Goal: Task Accomplishment & Management: Manage account settings

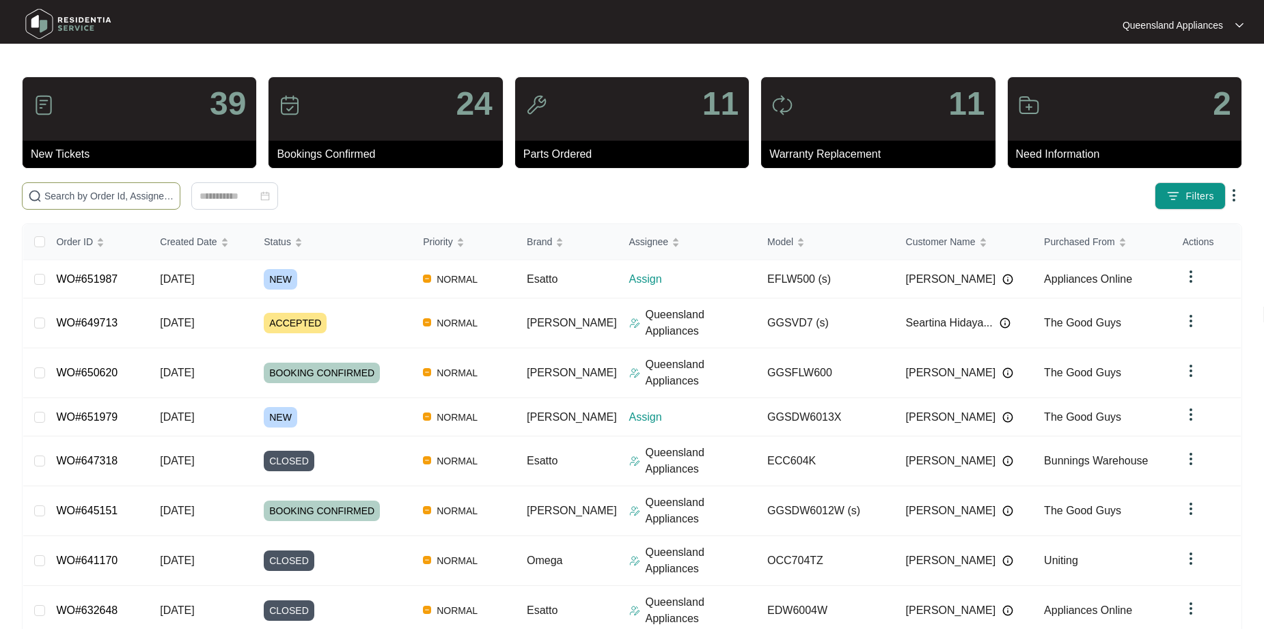
click at [107, 189] on input "text" at bounding box center [109, 196] width 130 height 15
paste input "651979"
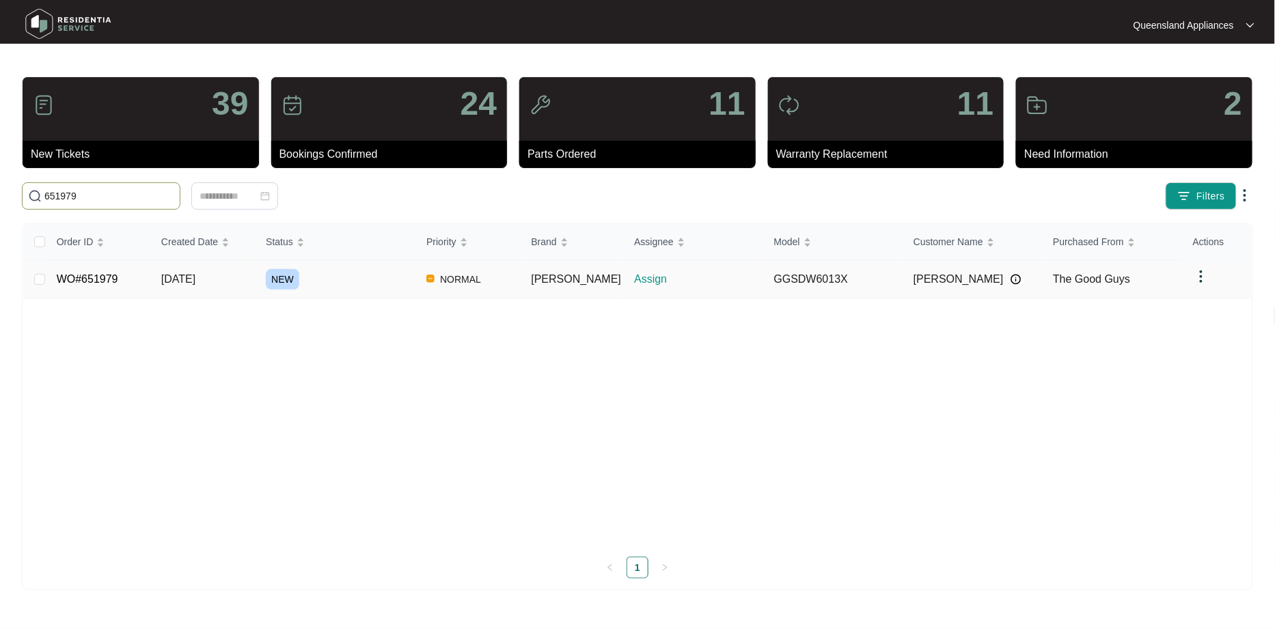
type input "651979"
click at [108, 284] on link "WO#651979" at bounding box center [87, 279] width 61 height 12
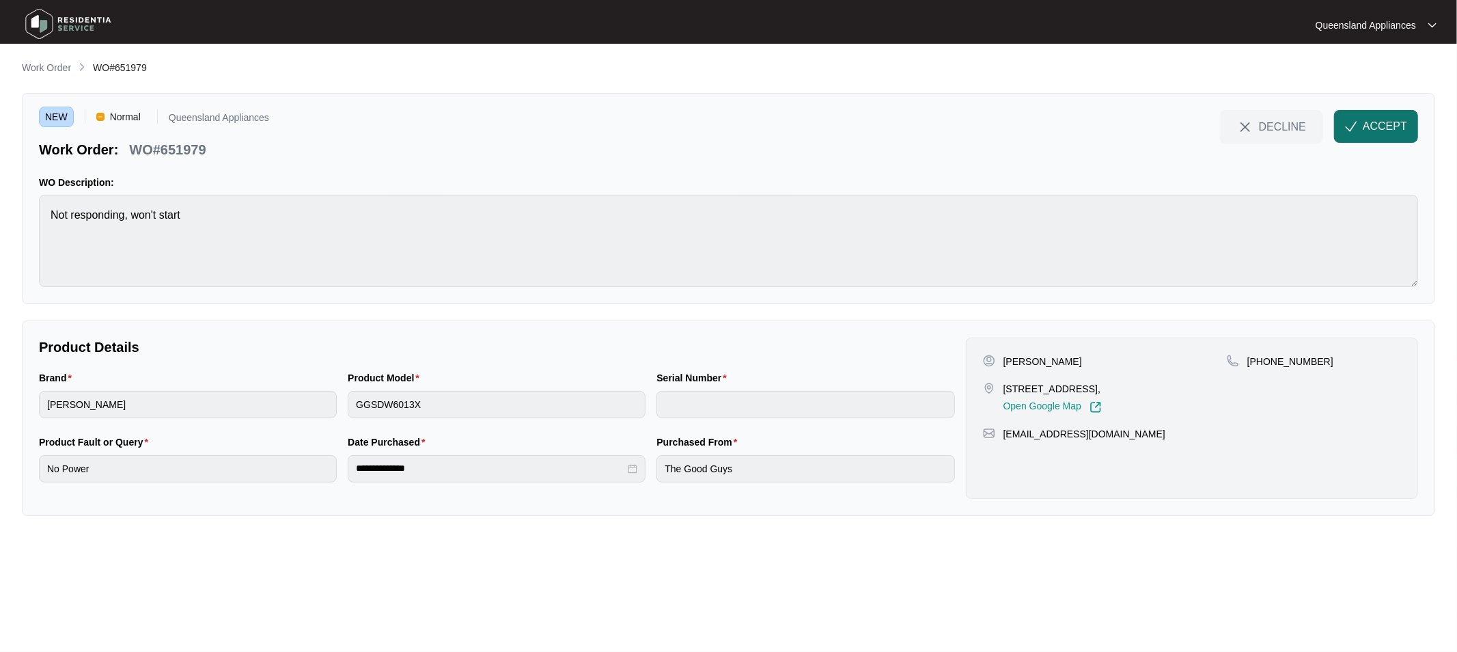
click at [1263, 118] on span "ACCEPT" at bounding box center [1385, 126] width 44 height 16
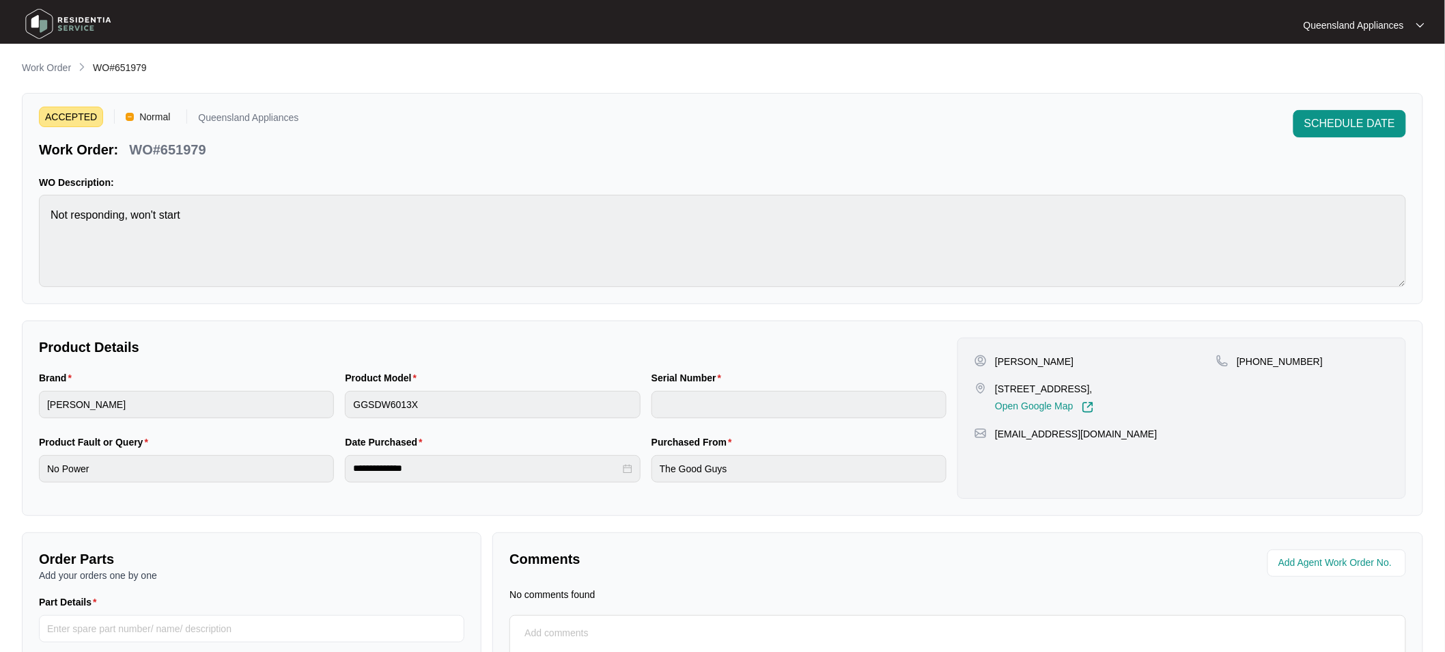
click at [190, 148] on p "WO#651979" at bounding box center [167, 149] width 76 height 19
copy p "651979"
click at [1263, 359] on p "[PHONE_NUMBER]" at bounding box center [1280, 361] width 86 height 14
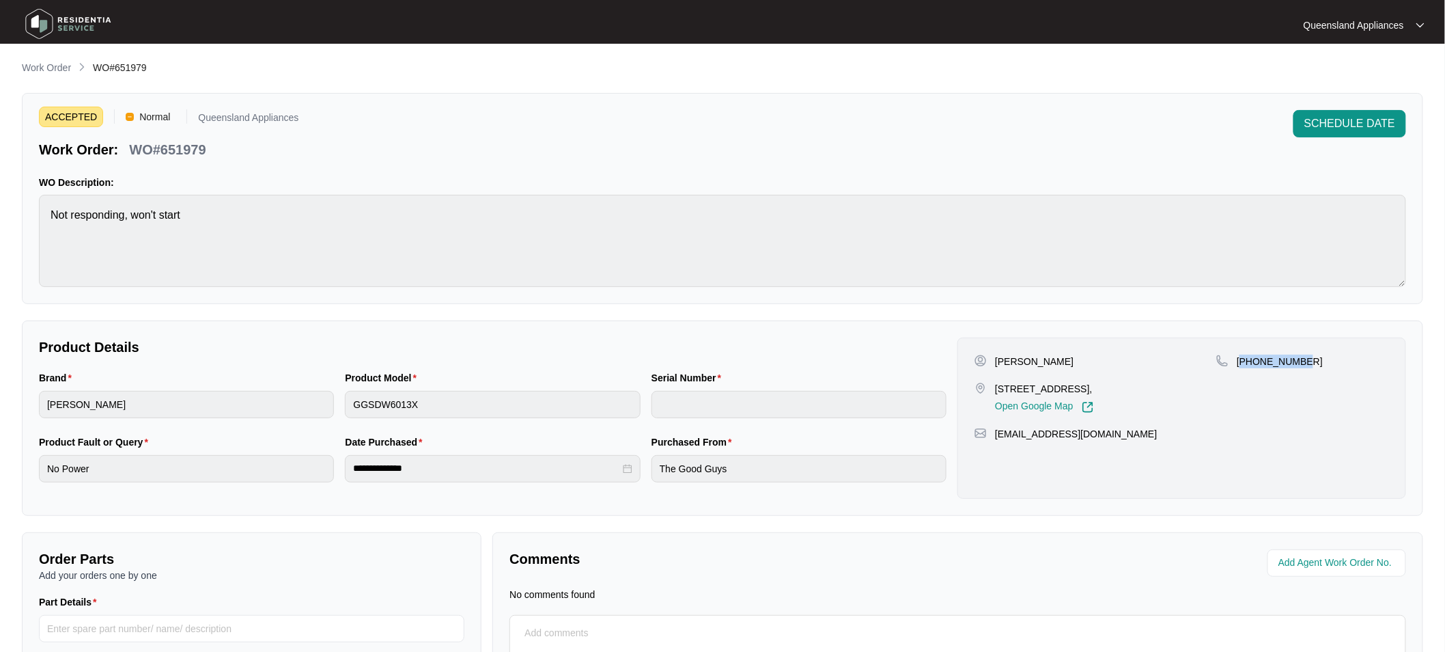
copy p "61413432957"
click at [117, 69] on span "WO#651979" at bounding box center [120, 67] width 54 height 11
click at [128, 64] on span "WO#651979" at bounding box center [120, 67] width 54 height 11
copy span "651979"
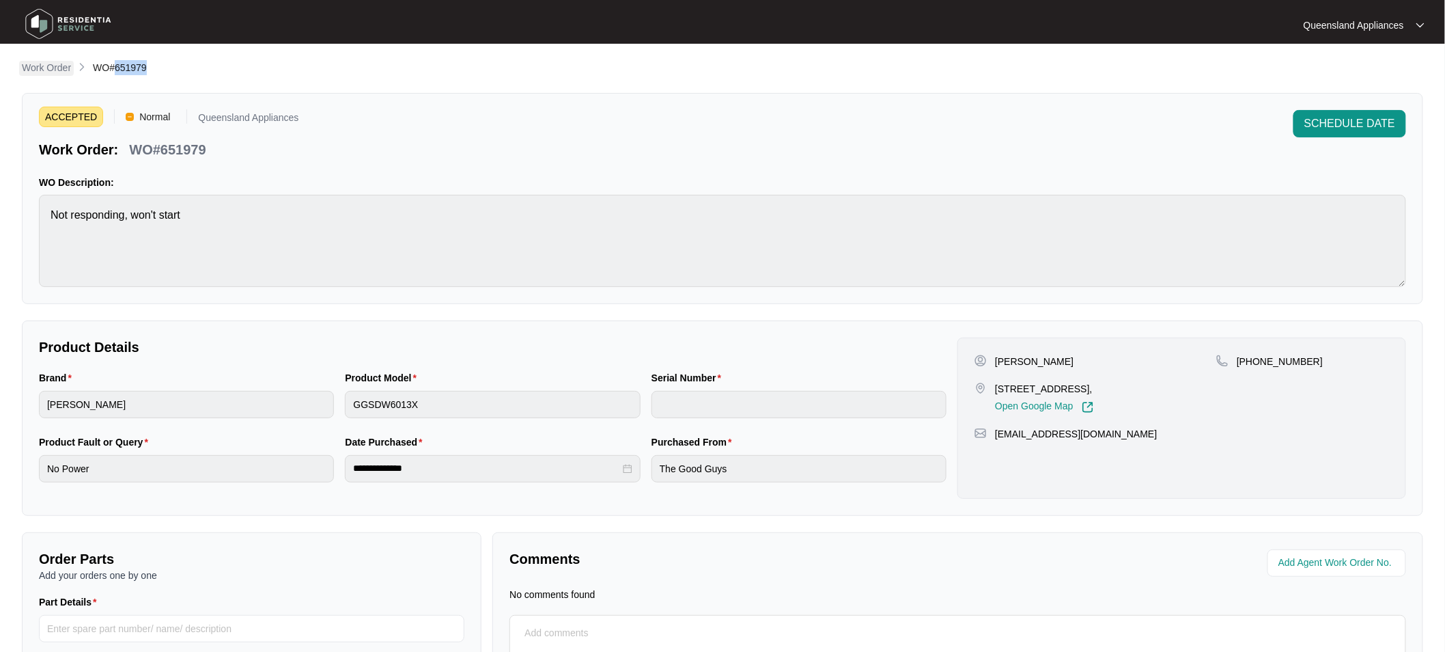
click at [58, 62] on p "Work Order" at bounding box center [46, 68] width 49 height 14
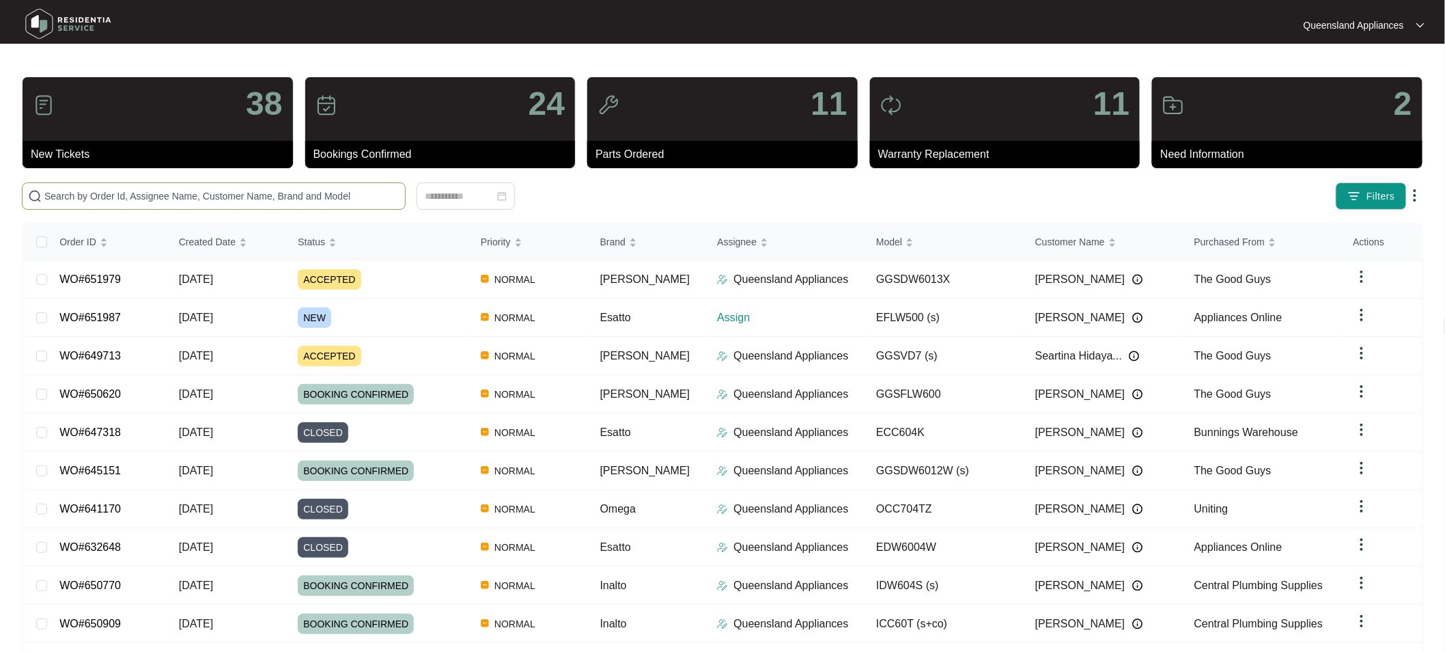
click at [132, 186] on span at bounding box center [214, 195] width 384 height 27
paste input "651979"
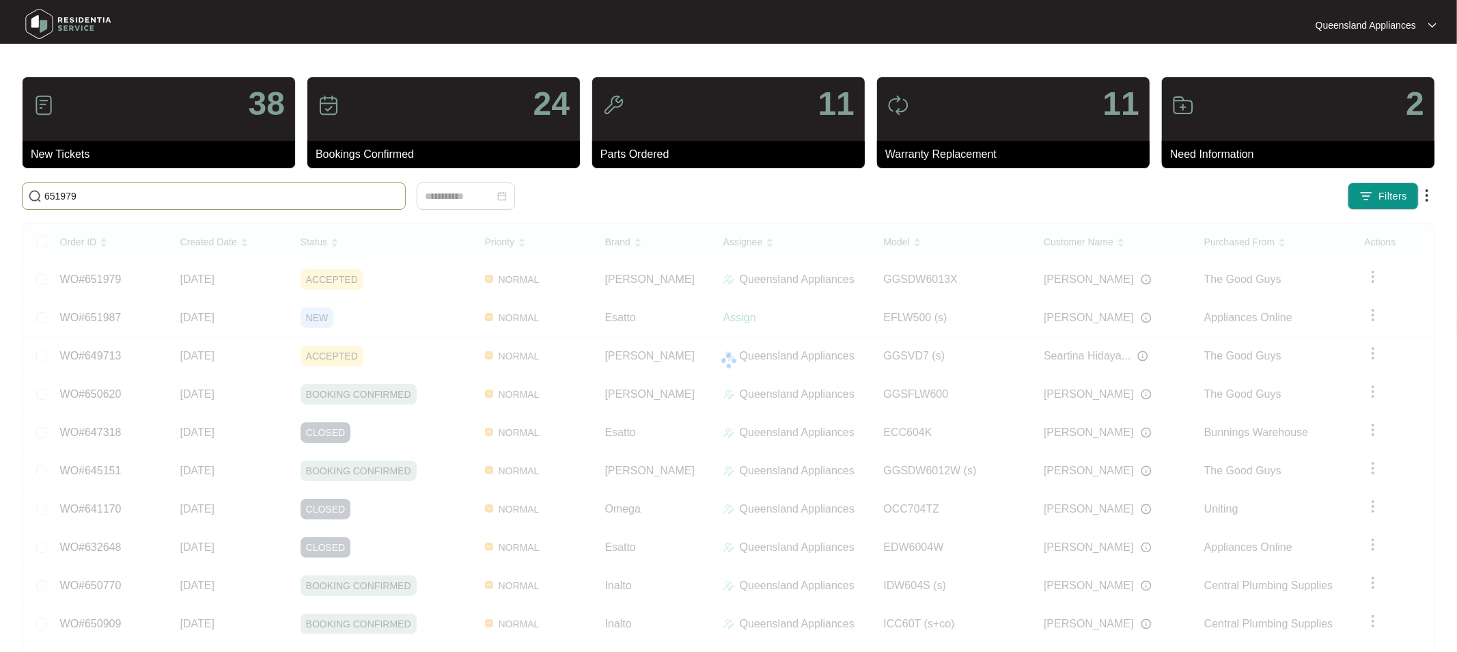
type input "651979"
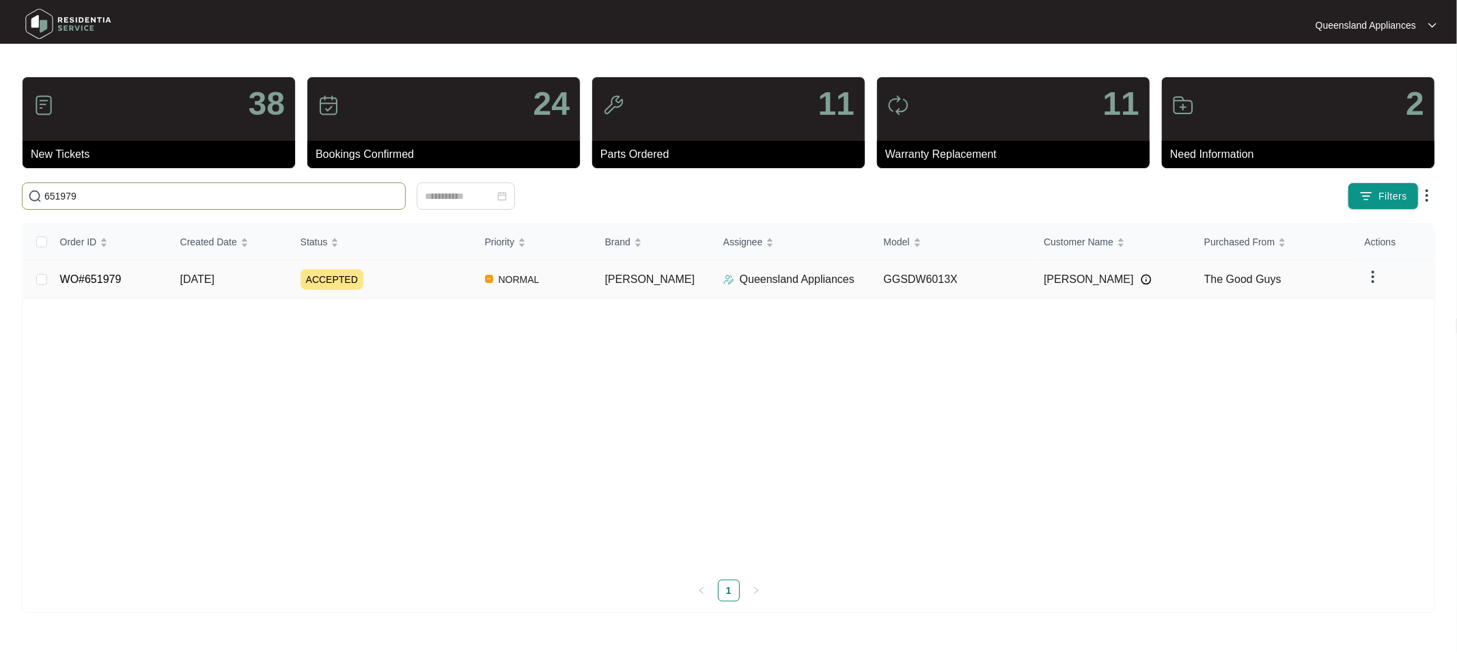
click at [109, 285] on link "WO#651979" at bounding box center [90, 279] width 61 height 12
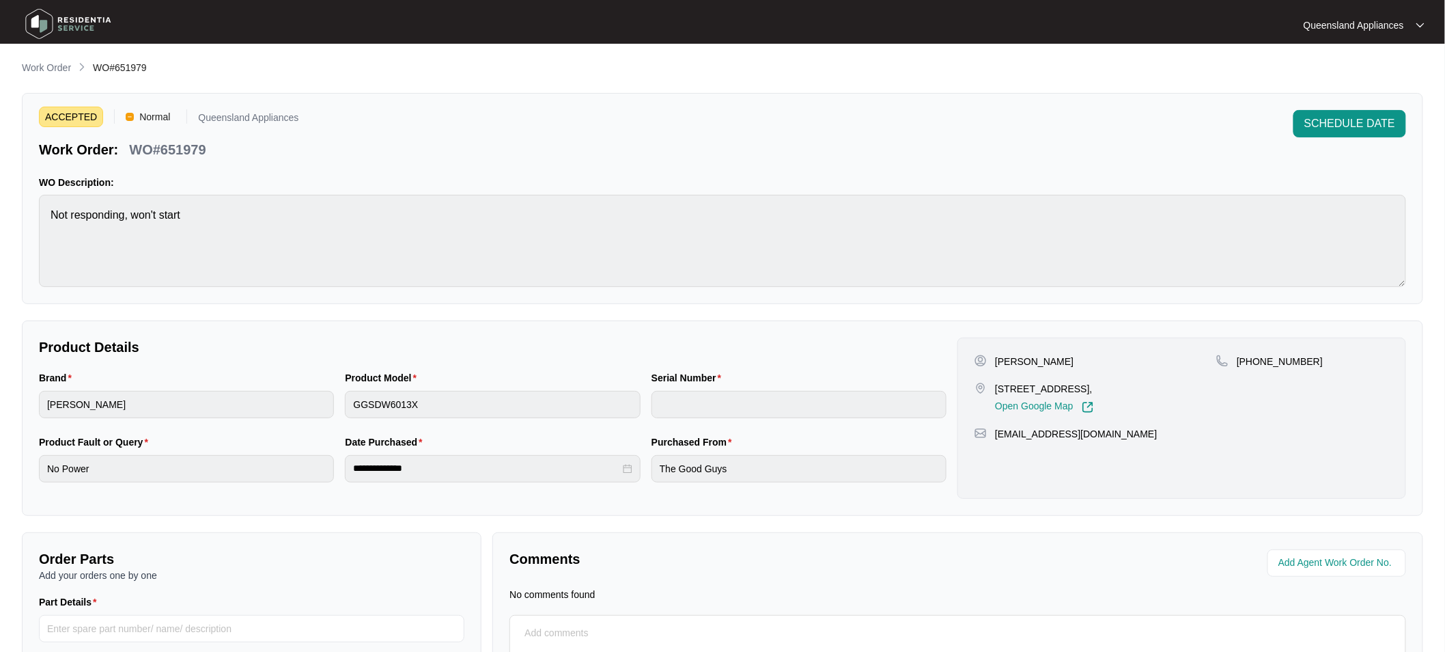
click at [82, 119] on span "ACCEPTED" at bounding box center [71, 117] width 64 height 20
click at [59, 69] on p "Work Order" at bounding box center [46, 68] width 49 height 14
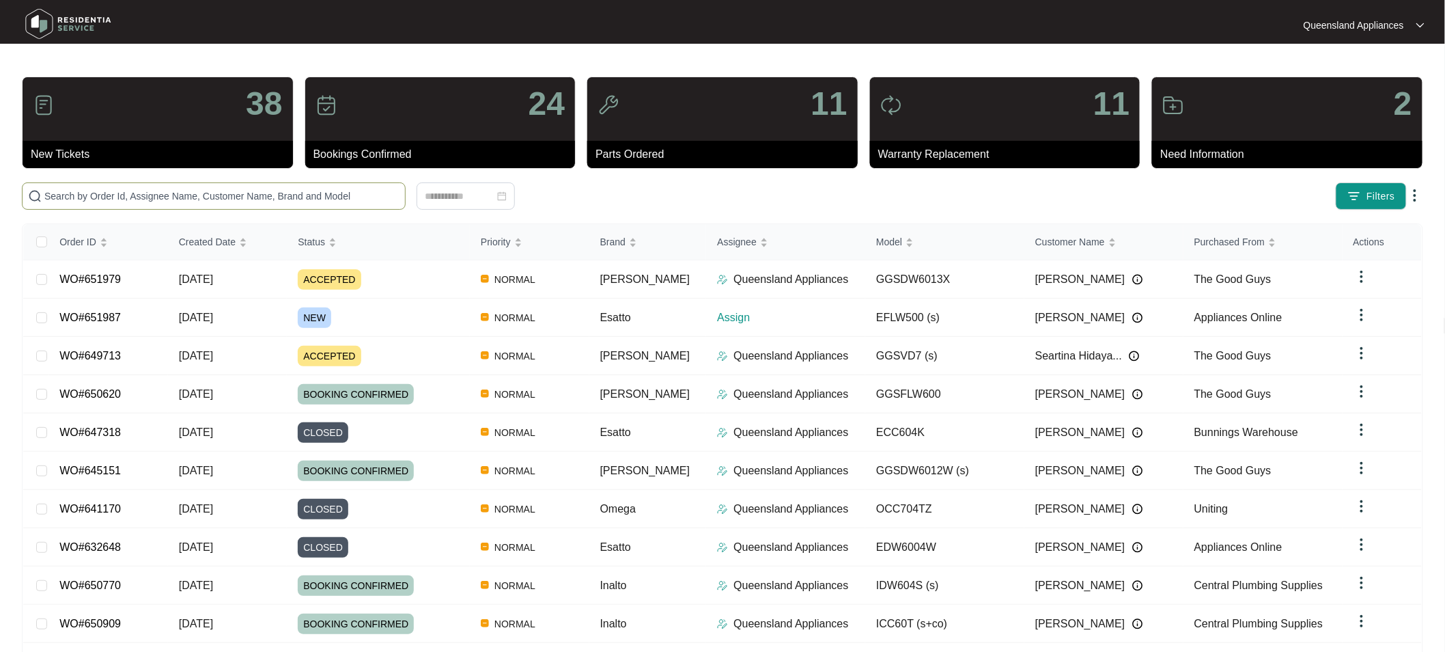
click at [108, 199] on input "text" at bounding box center [221, 196] width 355 height 15
paste input "651987"
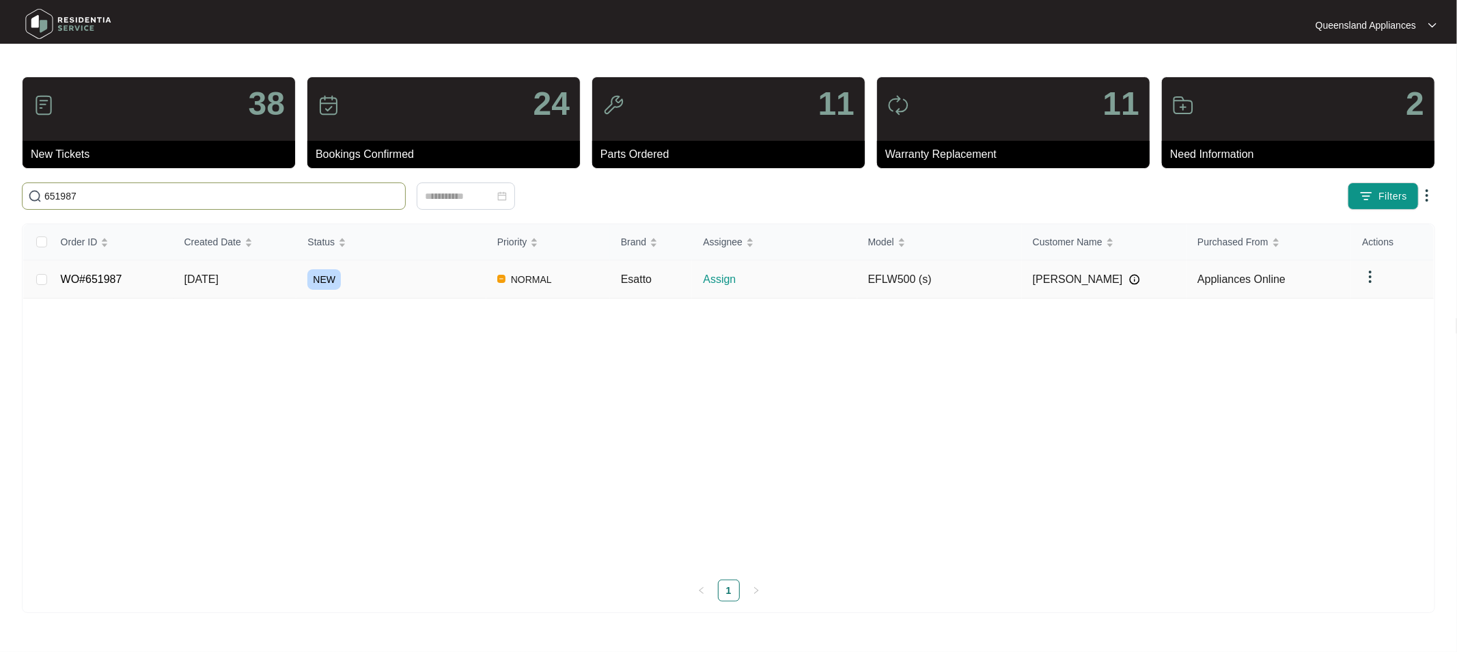
type input "651987"
click at [93, 283] on link "WO#651987" at bounding box center [91, 279] width 61 height 12
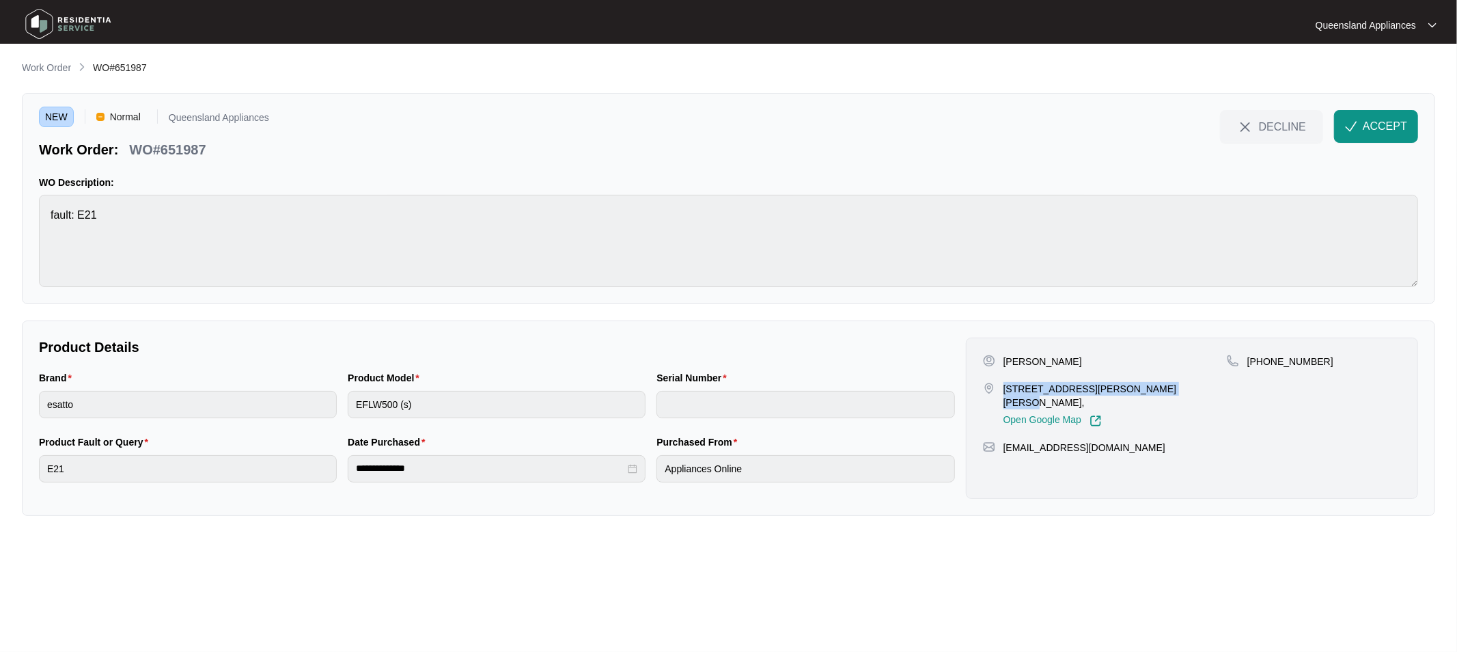
drag, startPoint x: 1005, startPoint y: 387, endPoint x: 1144, endPoint y: 387, distance: 138.7
click at [1144, 387] on p "[STREET_ADDRESS][PERSON_NAME][PERSON_NAME]," at bounding box center [1114, 395] width 223 height 27
copy p "[STREET_ADDRESS][PERSON_NAME][PERSON_NAME]"
click at [329, 412] on div "Brand esatto Product Model EFLW500 (s) Serial Number" at bounding box center [496, 402] width 927 height 64
click at [1263, 122] on span "ACCEPT" at bounding box center [1385, 126] width 44 height 16
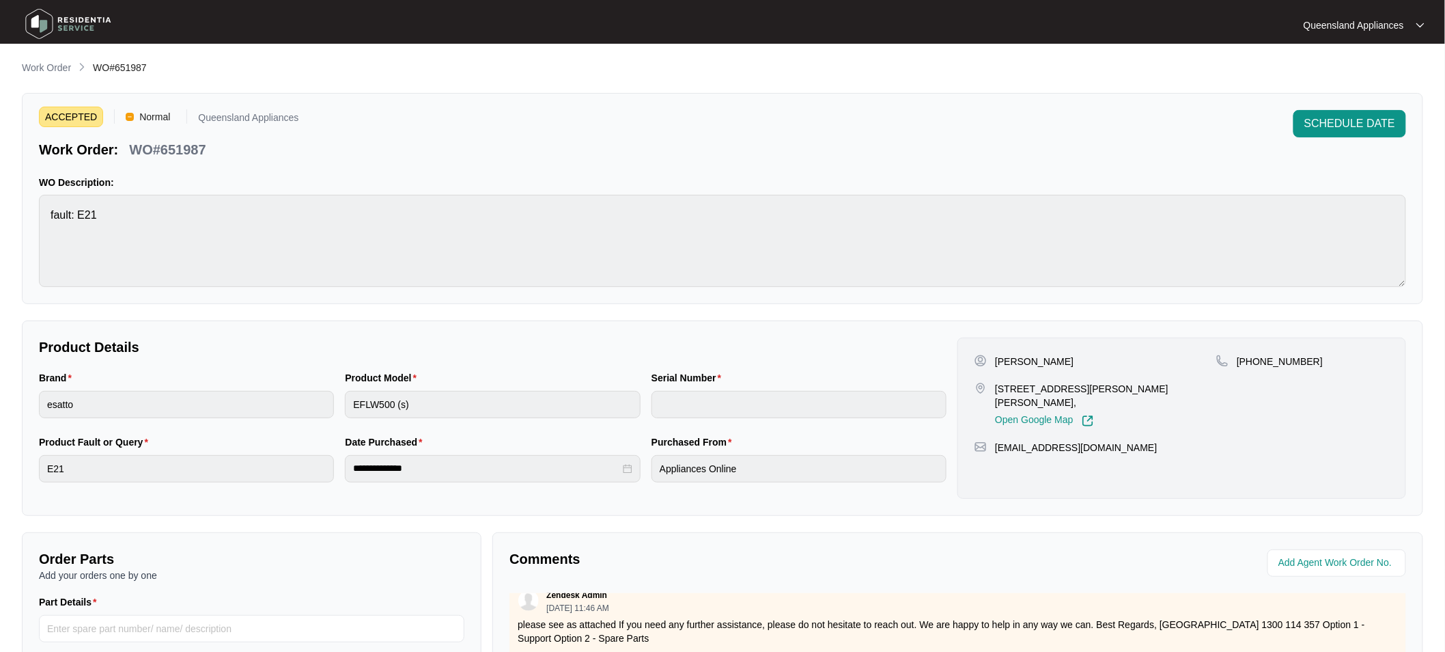
click at [194, 148] on p "WO#651987" at bounding box center [167, 149] width 76 height 19
copy p "651987"
click at [1263, 359] on p "[PHONE_NUMBER]" at bounding box center [1280, 361] width 86 height 14
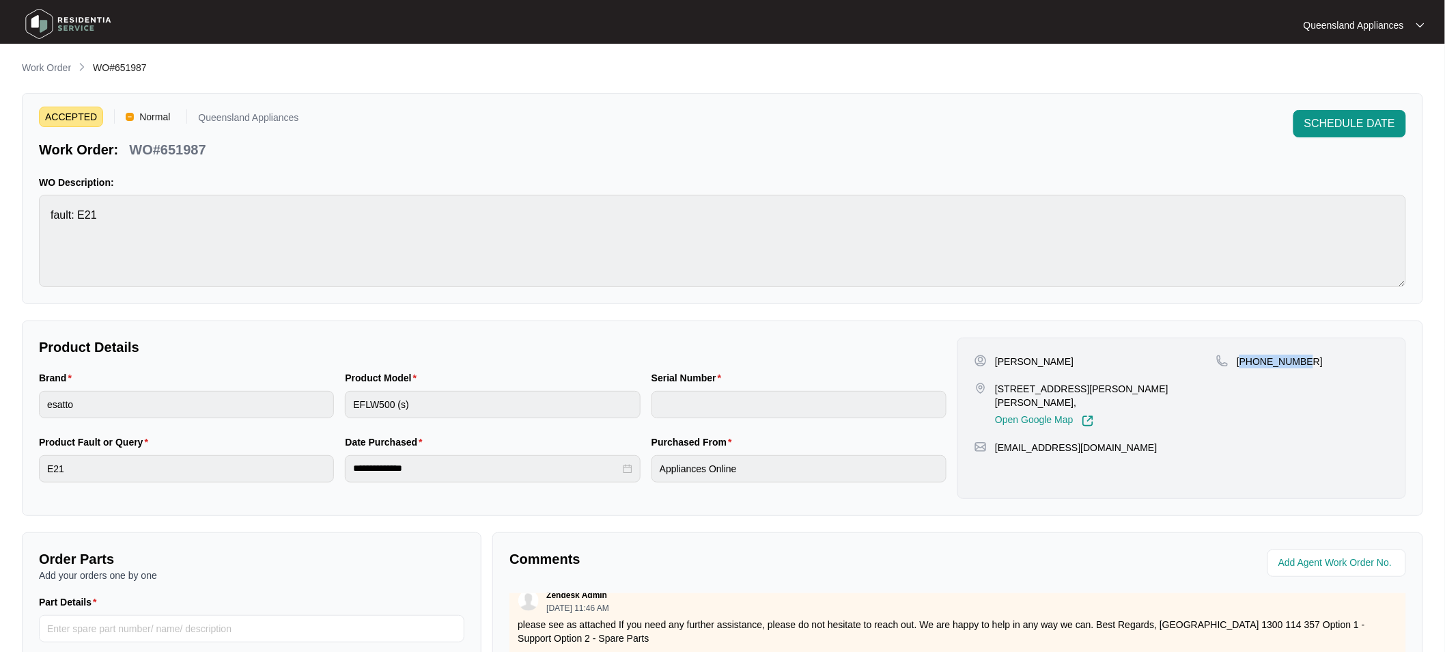
copy p "61418732336"
